Goal: Task Accomplishment & Management: Manage account settings

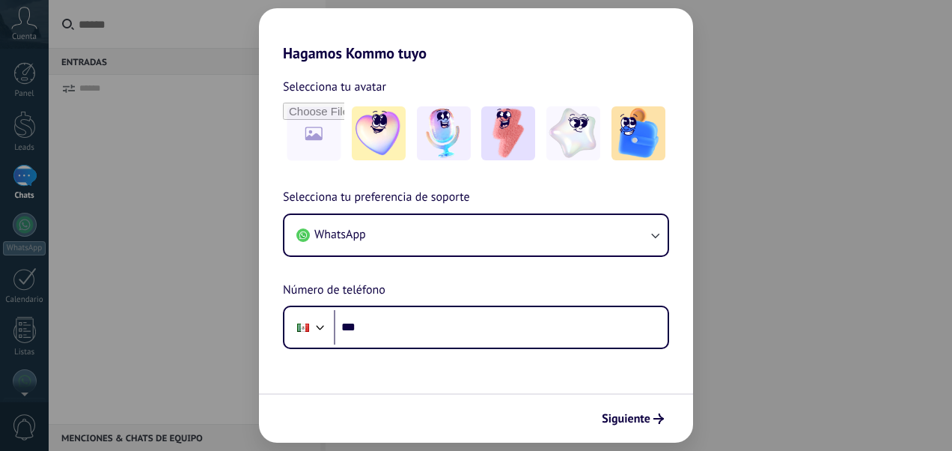
click at [705, 219] on div "Hagamos Kommo tuyo Selecciona tu avatar Selecciona tu preferencia de soporte Wh…" at bounding box center [476, 225] width 952 height 451
click at [652, 415] on span "Siguiente" at bounding box center [633, 418] width 62 height 10
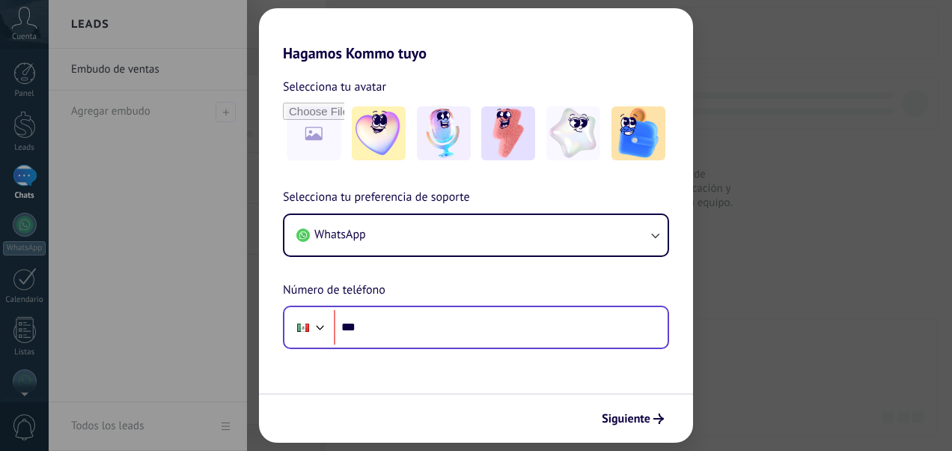
click at [174, 89] on div "Hagamos Kommo tuyo Selecciona tu avatar Selecciona tu preferencia de soporte Wh…" at bounding box center [476, 225] width 952 height 451
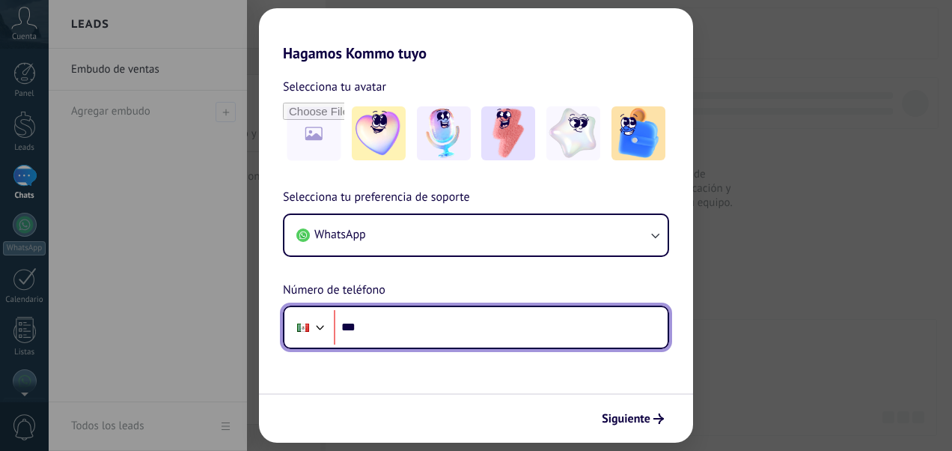
click at [487, 320] on input "***" at bounding box center [501, 327] width 334 height 34
paste input "tel"
click at [481, 330] on input "***" at bounding box center [501, 327] width 334 height 34
click at [394, 337] on input "***" at bounding box center [501, 327] width 334 height 34
type input "**********"
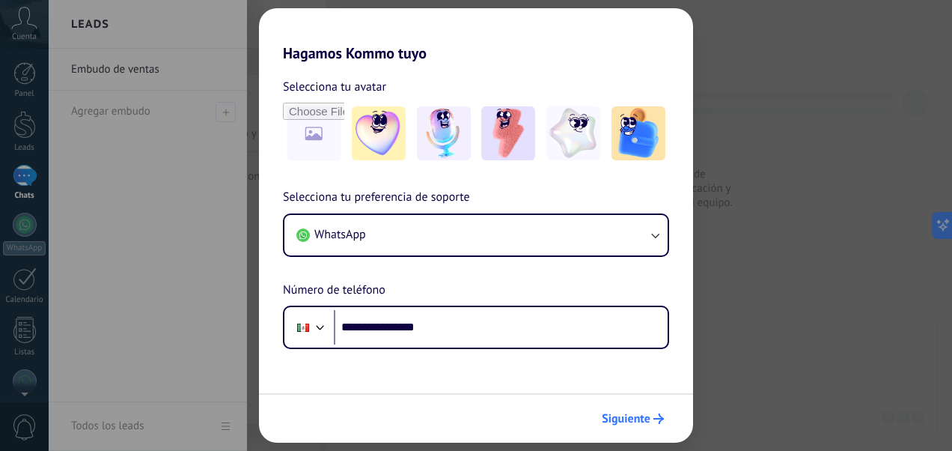
click at [654, 406] on button "Siguiente" at bounding box center [633, 418] width 76 height 25
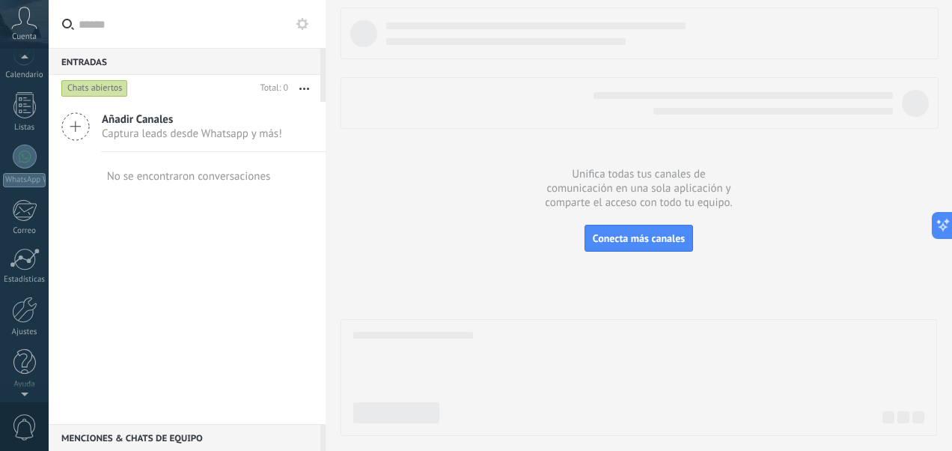
scroll to position [150, 0]
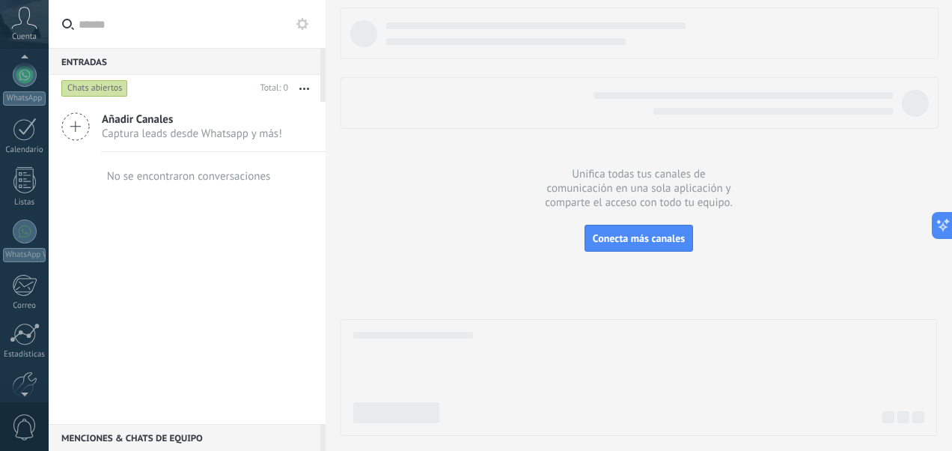
click at [27, 215] on div "Panel Leads Chats WhatsApp Clientes" at bounding box center [24, 195] width 49 height 567
click at [27, 227] on div at bounding box center [25, 231] width 24 height 24
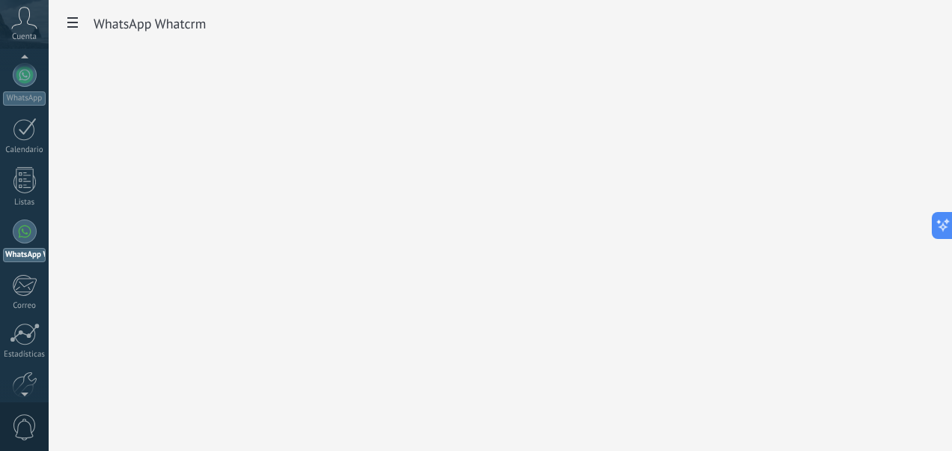
scroll to position [144, 0]
click at [73, 26] on icon at bounding box center [72, 22] width 10 height 10
click at [165, 30] on h2 "WhatsApp Whatcrm" at bounding box center [150, 24] width 112 height 30
click at [383, 329] on div "WhatsApp Whatcrm Ajustes Whatcrm Web WhatsApp Whatcrm" at bounding box center [501, 225] width 904 height 451
drag, startPoint x: 162, startPoint y: 109, endPoint x: 28, endPoint y: 27, distance: 156.6
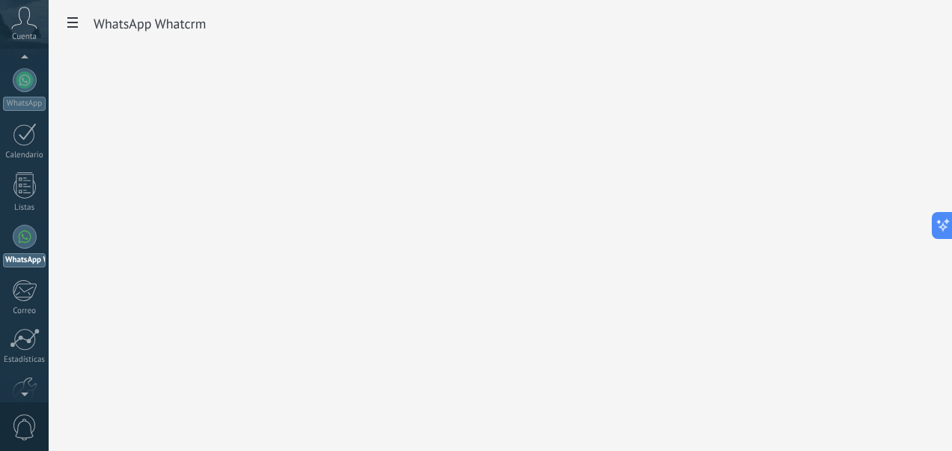
click at [153, 102] on div "WhatsApp Whatcrm Ajustes Whatcrm Web WhatsApp Whatcrm" at bounding box center [501, 225] width 904 height 451
click at [80, 23] on span at bounding box center [72, 24] width 25 height 29
click at [150, 138] on div "WhatsApp Whatcrm Ajustes Whatcrm Web WhatsApp Whatcrm" at bounding box center [501, 225] width 904 height 451
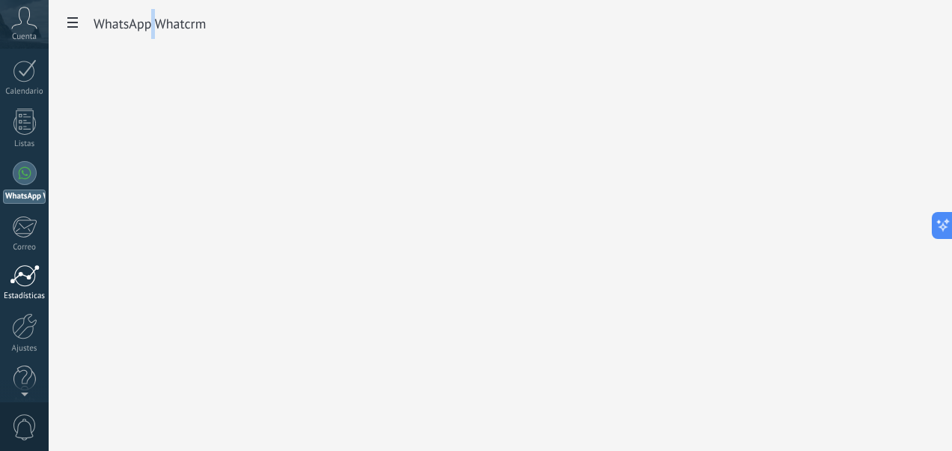
scroll to position [225, 0]
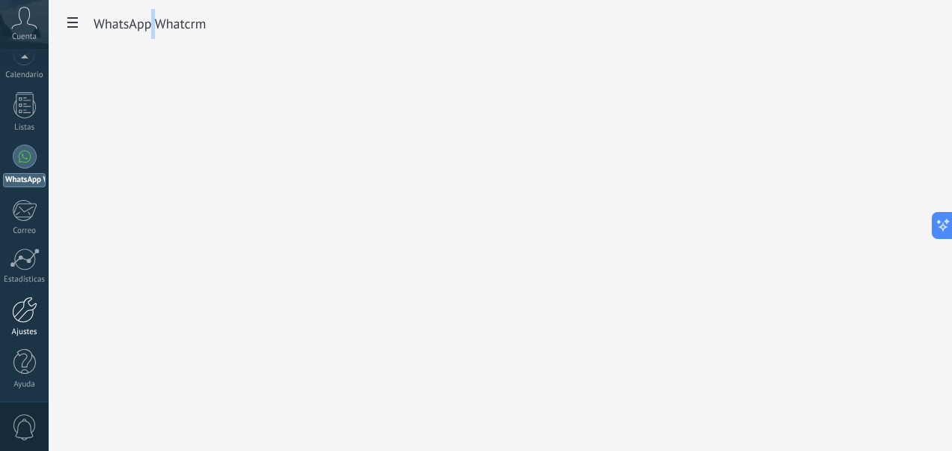
click at [20, 327] on div "Ajustes" at bounding box center [24, 332] width 43 height 10
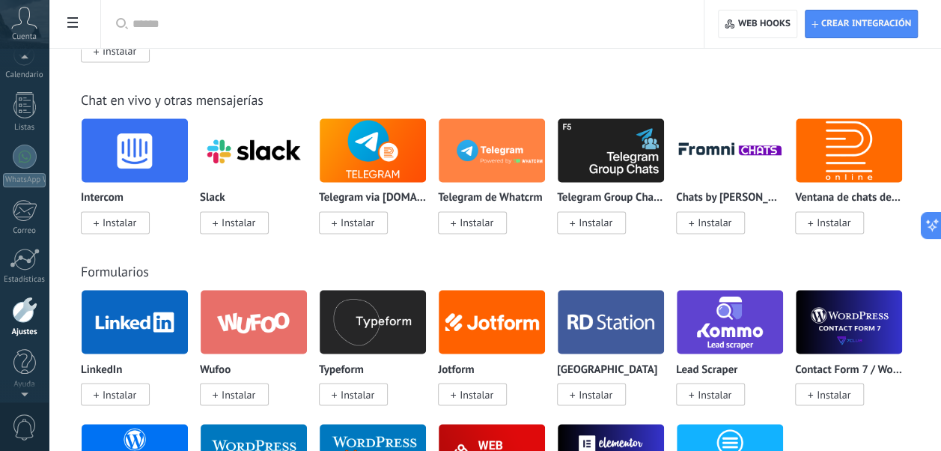
scroll to position [222, 0]
click at [16, 22] on icon at bounding box center [24, 18] width 26 height 22
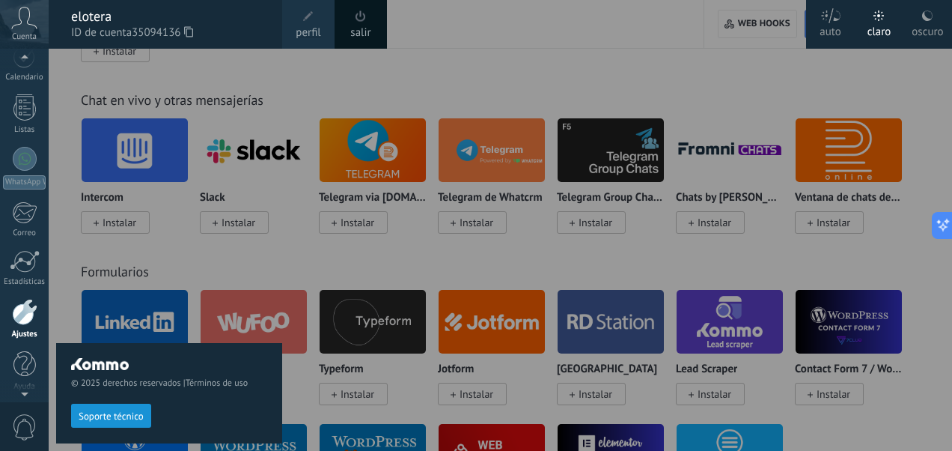
click at [358, 27] on link "salir" at bounding box center [360, 33] width 20 height 16
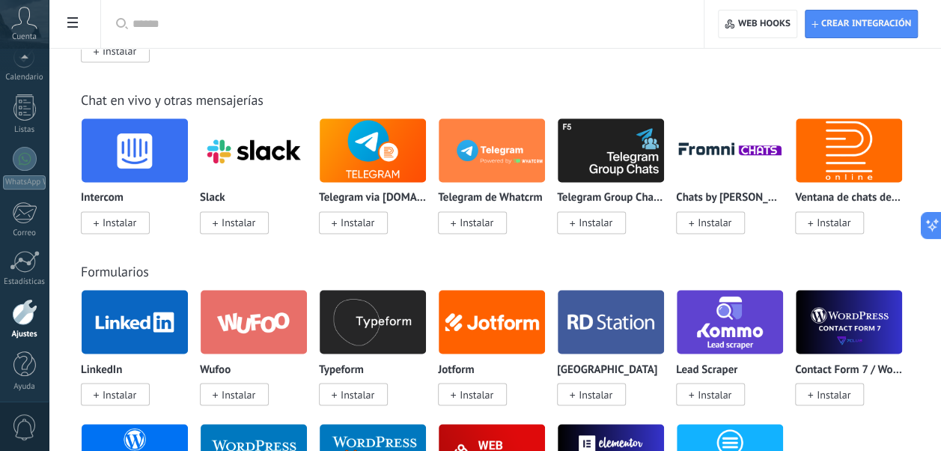
scroll to position [225, 0]
